Goal: Task Accomplishment & Management: Manage account settings

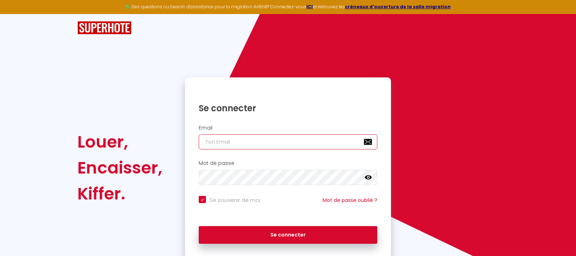
click at [225, 144] on input "email" at bounding box center [288, 141] width 179 height 15
type input "[EMAIL_ADDRESS][DOMAIN_NAME]"
checkbox input "true"
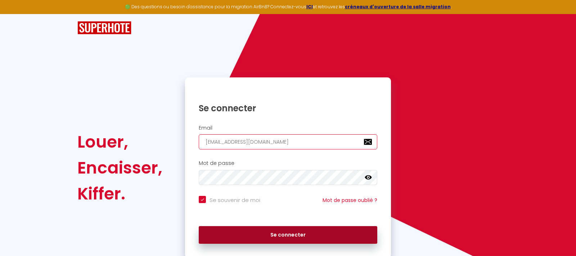
type input "[EMAIL_ADDRESS][DOMAIN_NAME]"
click at [273, 235] on button "Se connecter" at bounding box center [288, 235] width 179 height 18
checkbox input "true"
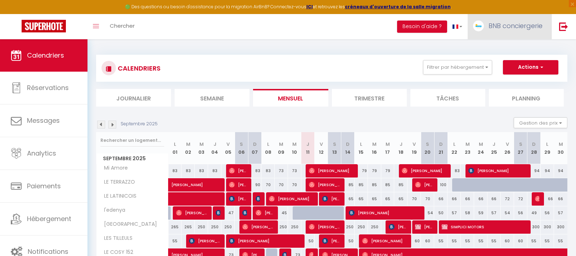
click at [498, 23] on span "BNB conciergerie" at bounding box center [516, 25] width 54 height 9
click at [515, 48] on link "Paramètres" at bounding box center [522, 50] width 53 height 12
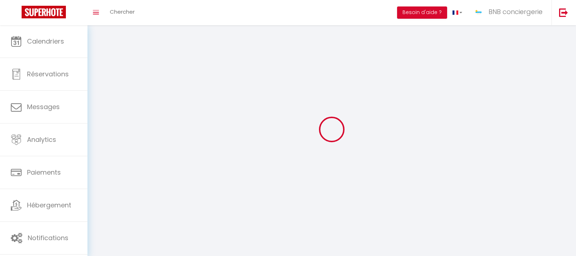
type input "BNB conciergerie"
type input "lo [PERSON_NAME]"
type input "0630026621"
type input "[STREET_ADDRESS]"
type input "01800"
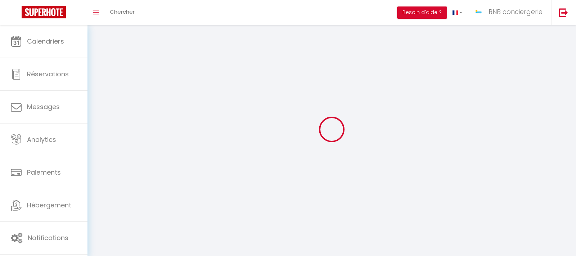
type input "faramans"
type input "UKaVh70ybTh6xCo90EU42ZSZ6"
type input "g0J6ApXtSZdCK3ccpGq39YP5z"
select select "1"
select select "28"
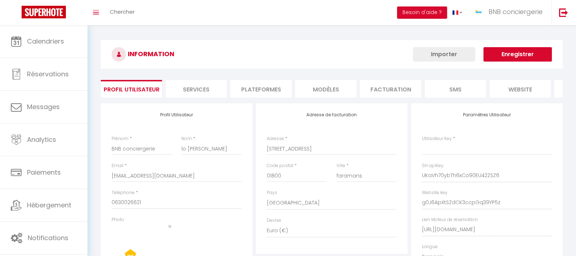
type input "UKaVh70ybTh6xCo90EU42ZSZ6"
type input "g0J6ApXtSZdCK3ccpGq39YP5z"
type input "[URL][DOMAIN_NAME]"
select select "fr"
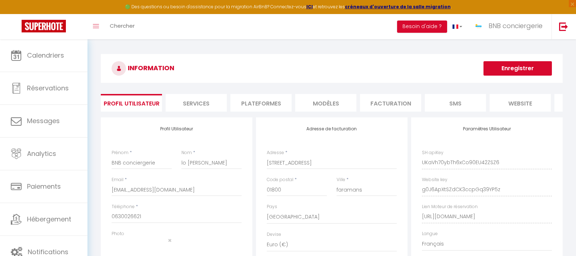
click at [244, 104] on li "Plateformes" at bounding box center [261, 103] width 61 height 18
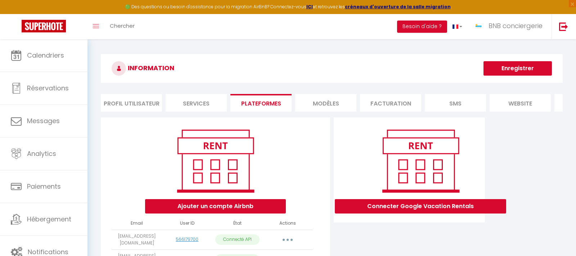
scroll to position [73, 0]
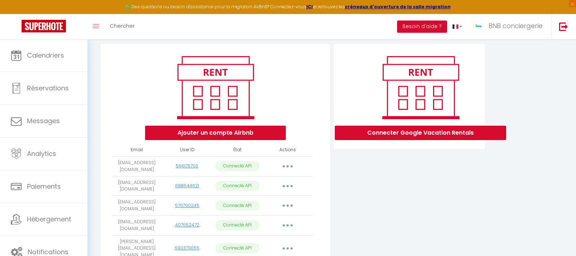
click at [285, 169] on button "button" at bounding box center [288, 167] width 20 height 12
click at [254, 211] on link "Reconnecter le compte" at bounding box center [256, 208] width 80 height 12
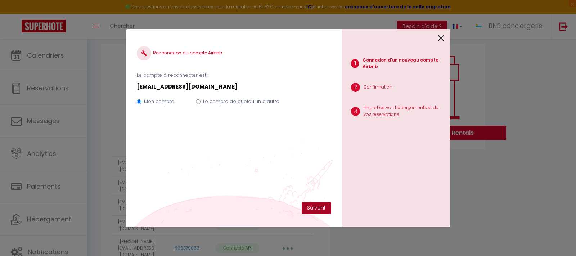
click at [309, 211] on button "Suivant" at bounding box center [317, 208] width 30 height 12
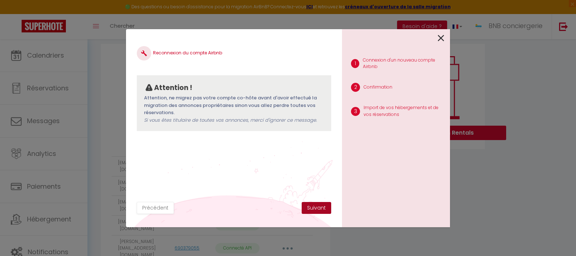
click at [309, 211] on button "Suivant" at bounding box center [317, 208] width 30 height 12
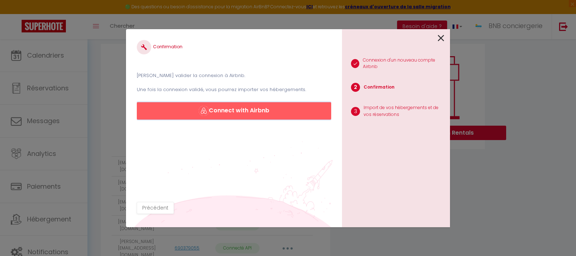
click at [240, 110] on button "Connect with Airbnb" at bounding box center [234, 110] width 195 height 17
click at [441, 39] on icon at bounding box center [441, 38] width 6 height 11
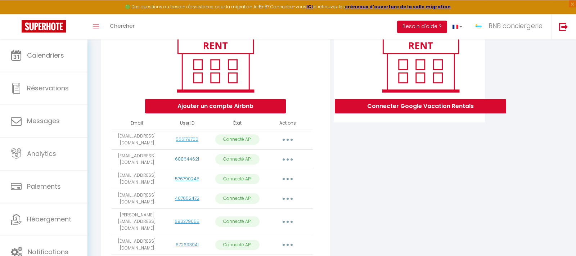
scroll to position [37, 0]
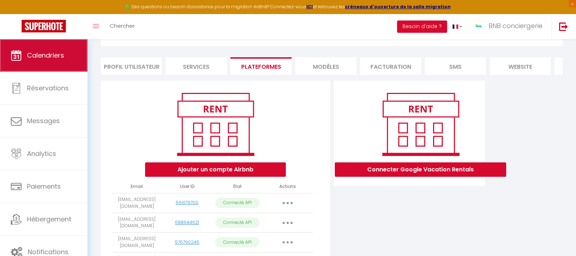
click at [41, 60] on span "Calendriers" at bounding box center [45, 55] width 37 height 9
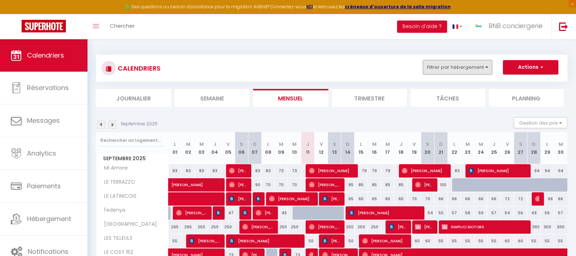
click at [477, 68] on button "Filtrer par hébergement" at bounding box center [457, 67] width 69 height 14
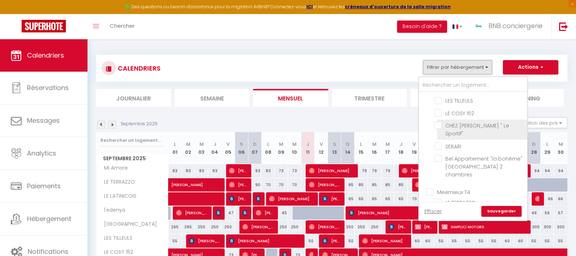
scroll to position [86, 0]
click at [438, 130] on input "CHEZ [PERSON_NAME] " Le Sportif"" at bounding box center [480, 127] width 90 height 7
checkbox input "true"
checkbox input "false"
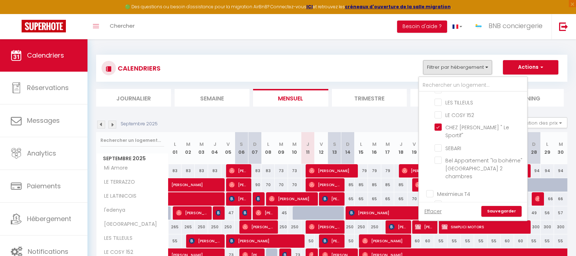
checkbox input "false"
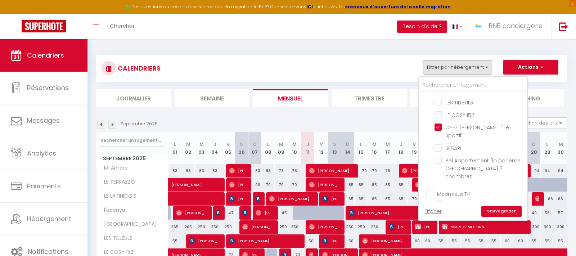
checkbox input "false"
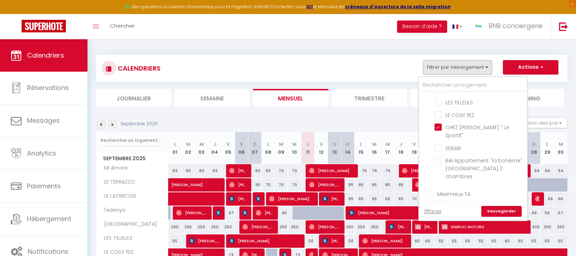
checkbox input "false"
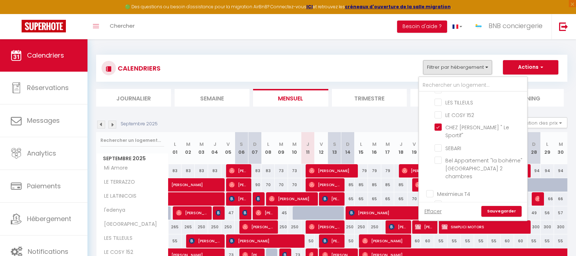
checkbox input "false"
click at [503, 211] on link "Sauvegarder" at bounding box center [502, 211] width 40 height 11
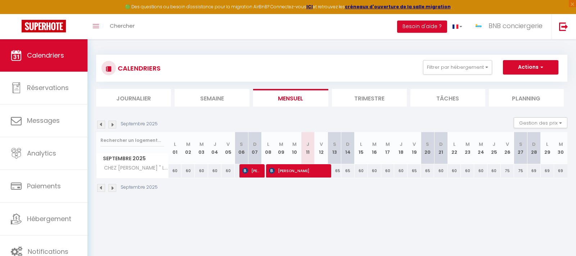
click at [100, 125] on img at bounding box center [101, 125] width 8 height 8
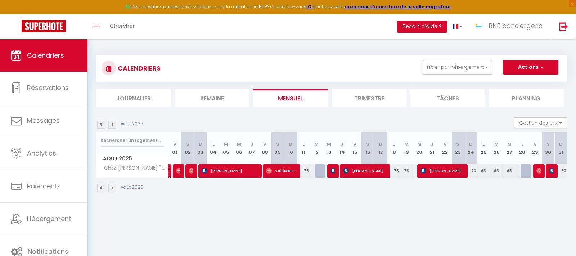
click at [170, 171] on link at bounding box center [171, 171] width 4 height 14
select select "OK"
select select "0"
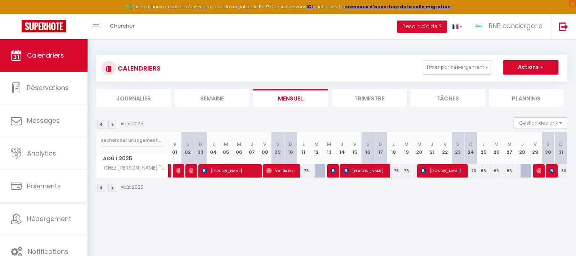
select select "1"
select select
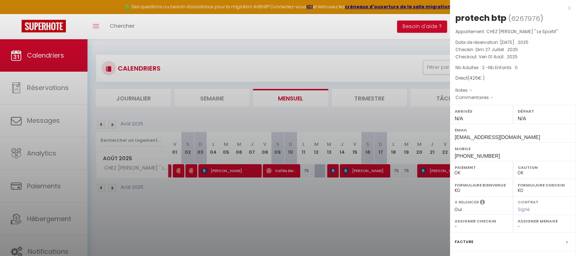
select select "33962"
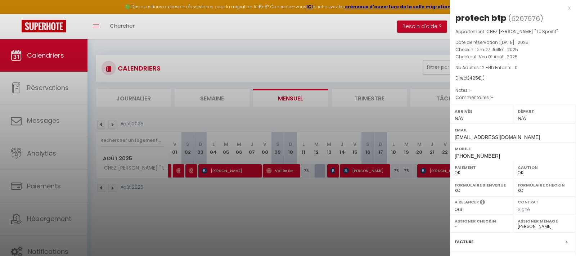
click at [100, 122] on div at bounding box center [288, 128] width 576 height 256
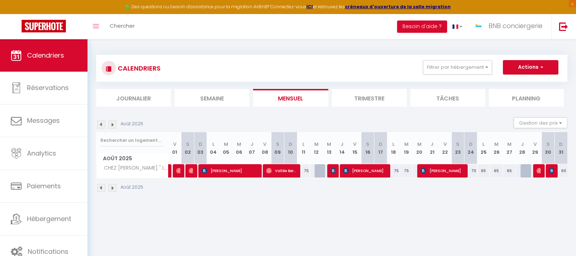
click at [100, 127] on img at bounding box center [101, 125] width 8 height 8
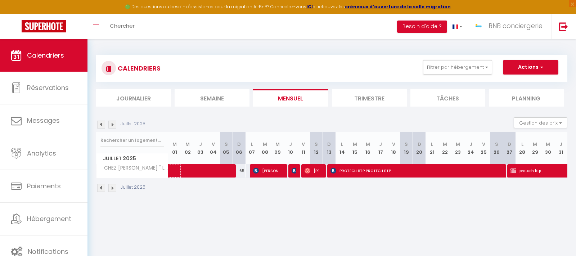
click at [192, 175] on span at bounding box center [217, 171] width 83 height 14
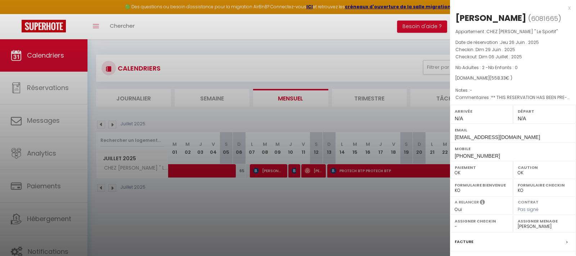
click at [257, 193] on div at bounding box center [288, 128] width 576 height 256
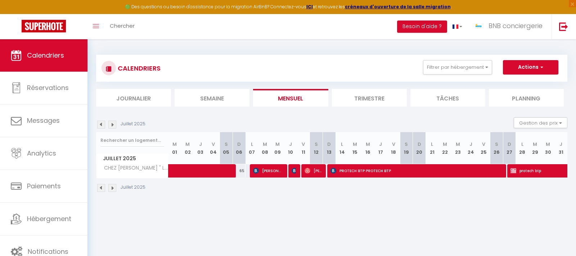
click at [416, 175] on span "PROTECH BTP PROTECH BTP" at bounding box center [417, 171] width 173 height 14
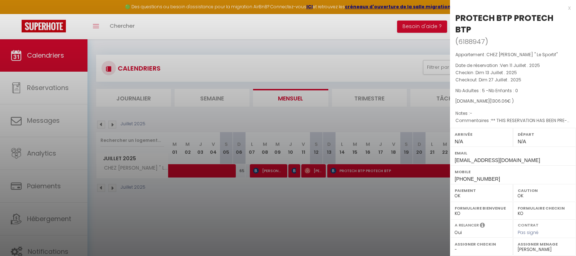
click at [379, 183] on div at bounding box center [288, 128] width 576 height 256
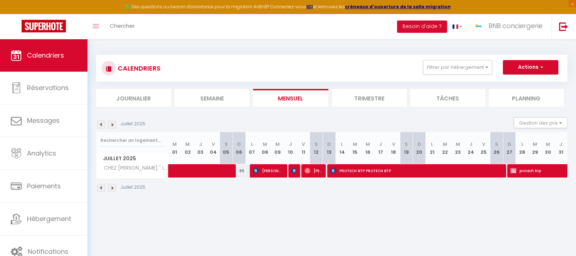
click at [526, 175] on span "protech btp" at bounding box center [552, 171] width 83 height 14
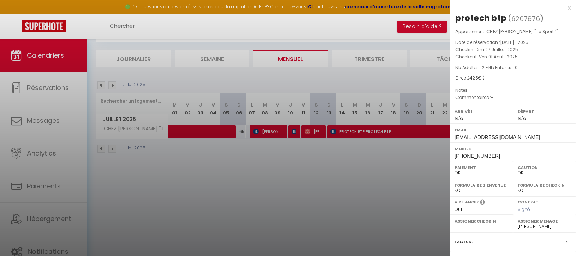
scroll to position [0, 0]
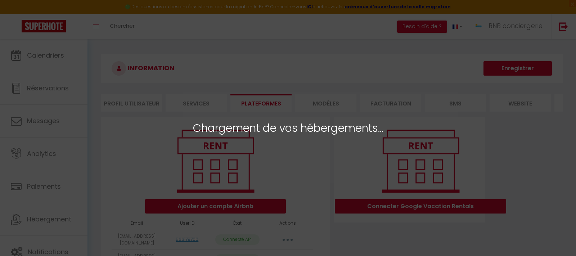
select select "64990"
select select "65032"
select select "41057"
select select "43835"
select select "40848"
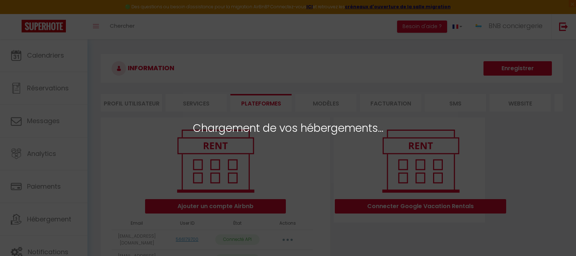
select select "42289"
select select "68131"
select select "58630"
select select "35814"
select select "50335"
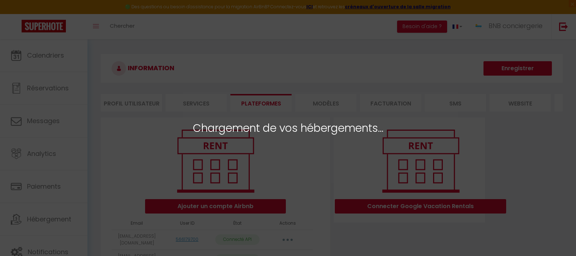
select select "51257"
select select "54893"
select select "45868"
select select "63097"
select select
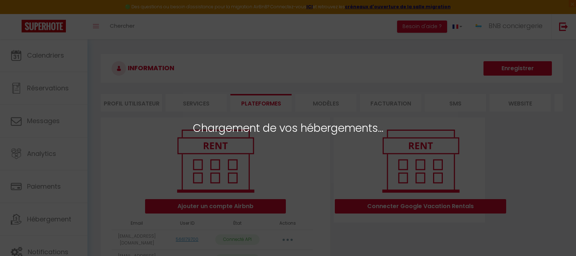
select select
select select "70122"
select select "59579"
select select "71316"
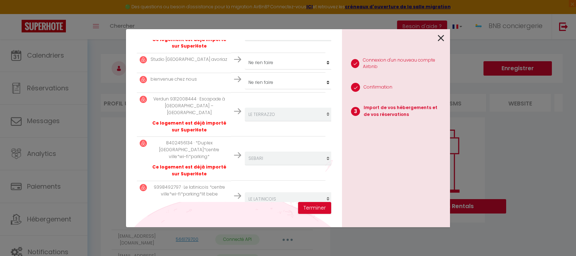
scroll to position [691, 0]
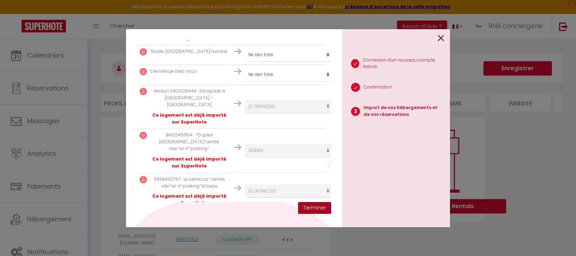
click at [308, 210] on button "Terminer" at bounding box center [314, 208] width 33 height 12
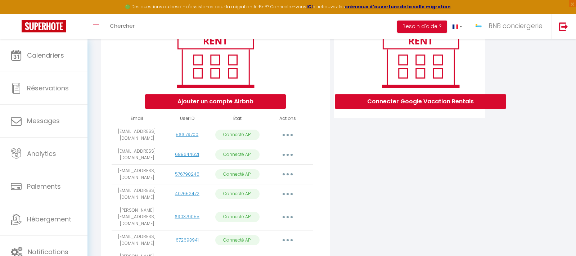
scroll to position [0, 0]
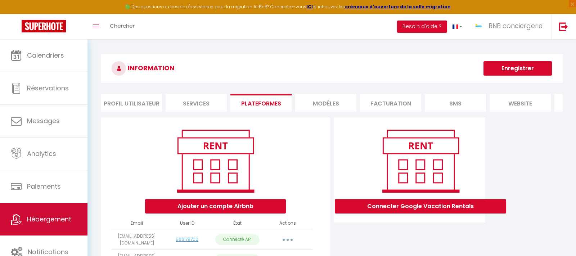
click at [58, 214] on link "Hébergement" at bounding box center [44, 219] width 88 height 32
